Goal: Find specific page/section: Find specific page/section

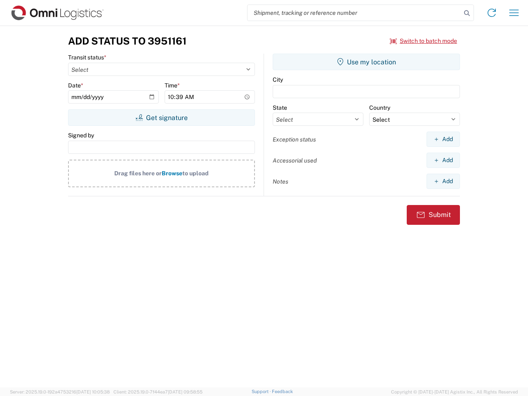
click at [354, 13] on input "search" at bounding box center [354, 13] width 214 height 16
click at [467, 13] on icon at bounding box center [467, 13] width 12 height 12
click at [491, 13] on icon at bounding box center [491, 12] width 13 height 13
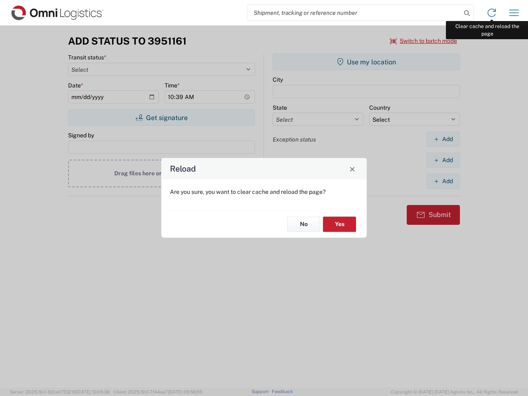
click at [514, 13] on div "Reload Are you sure, you want to clear cache and reload the page? No Yes" at bounding box center [264, 198] width 528 height 396
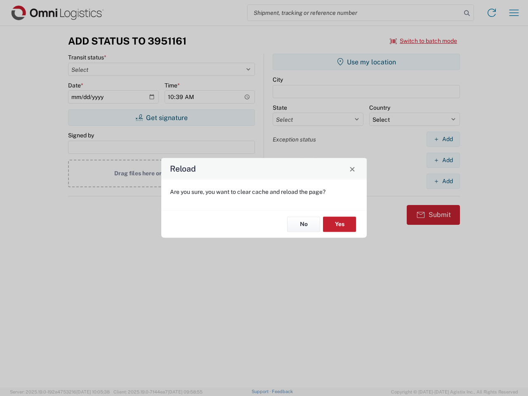
click at [423, 41] on div "Reload Are you sure, you want to clear cache and reload the page? No Yes" at bounding box center [264, 198] width 528 height 396
click at [161, 117] on div "Reload Are you sure, you want to clear cache and reload the page? No Yes" at bounding box center [264, 198] width 528 height 396
click at [366, 62] on div "Reload Are you sure, you want to clear cache and reload the page? No Yes" at bounding box center [264, 198] width 528 height 396
click at [443, 139] on div "Reload Are you sure, you want to clear cache and reload the page? No Yes" at bounding box center [264, 198] width 528 height 396
click at [443, 160] on div "Reload Are you sure, you want to clear cache and reload the page? No Yes" at bounding box center [264, 198] width 528 height 396
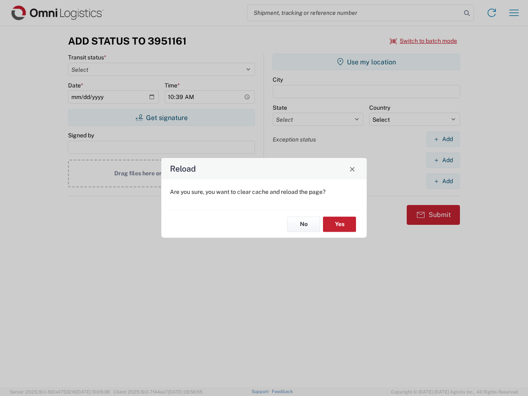
click at [443, 181] on div "Reload Are you sure, you want to clear cache and reload the page? No Yes" at bounding box center [264, 198] width 528 height 396
